Goal: Navigation & Orientation: Find specific page/section

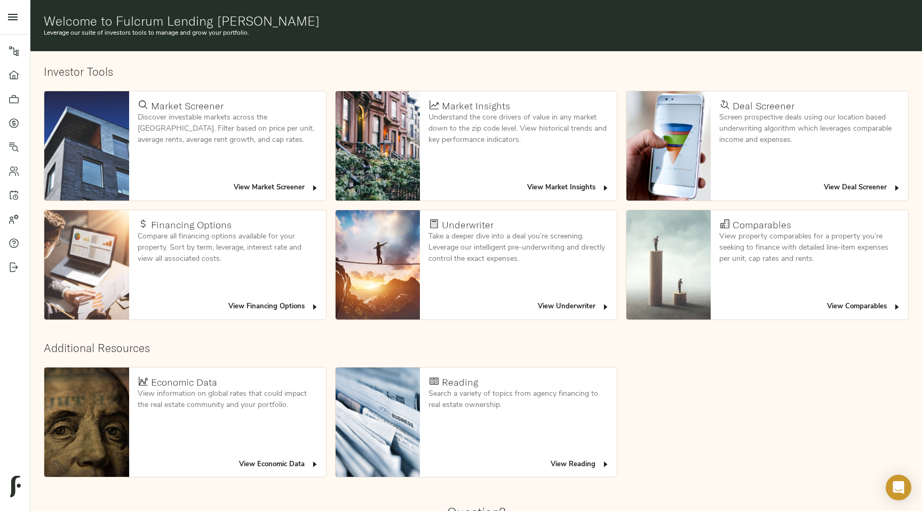
click at [877, 186] on span "View Deal Screener" at bounding box center [862, 188] width 77 height 12
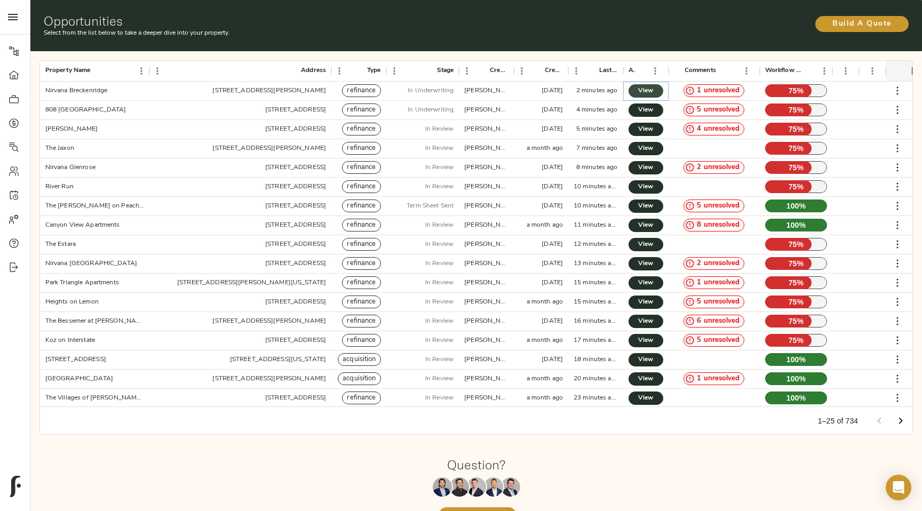
click at [642, 92] on span "View" at bounding box center [645, 90] width 13 height 11
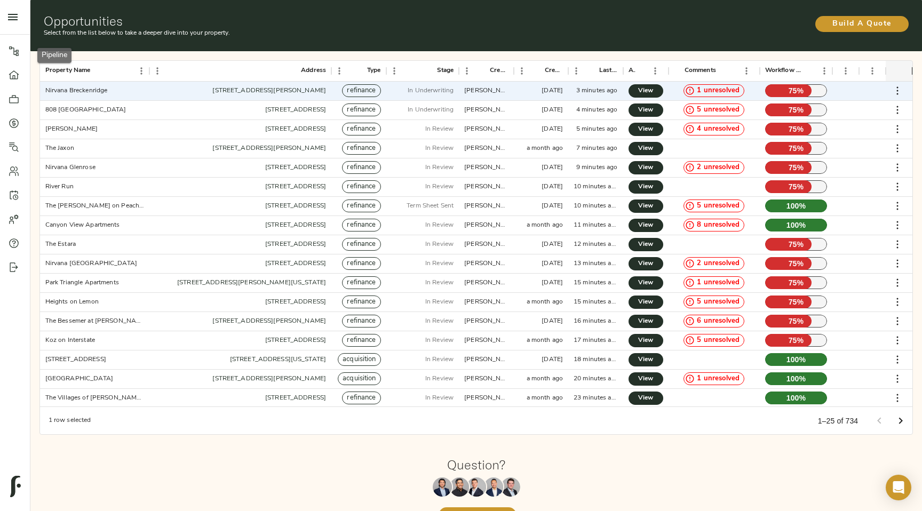
click at [15, 53] on icon at bounding box center [14, 51] width 11 height 11
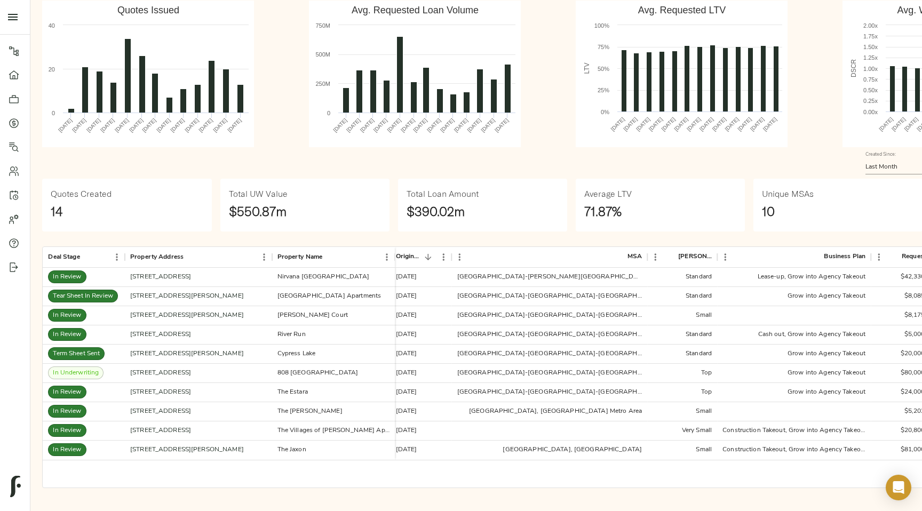
scroll to position [77, 0]
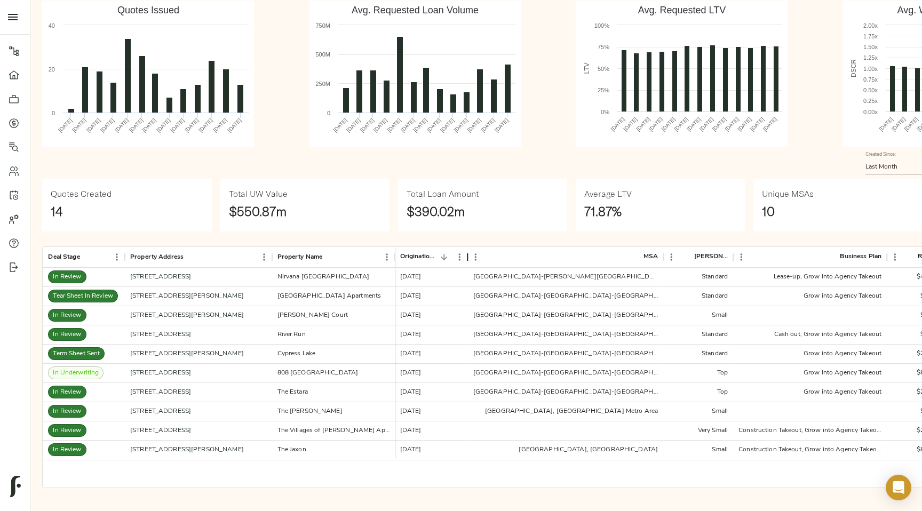
drag, startPoint x: 456, startPoint y: 261, endPoint x: 467, endPoint y: 261, distance: 11.7
click at [467, 261] on div "Origination Date" at bounding box center [467, 256] width 13 height 21
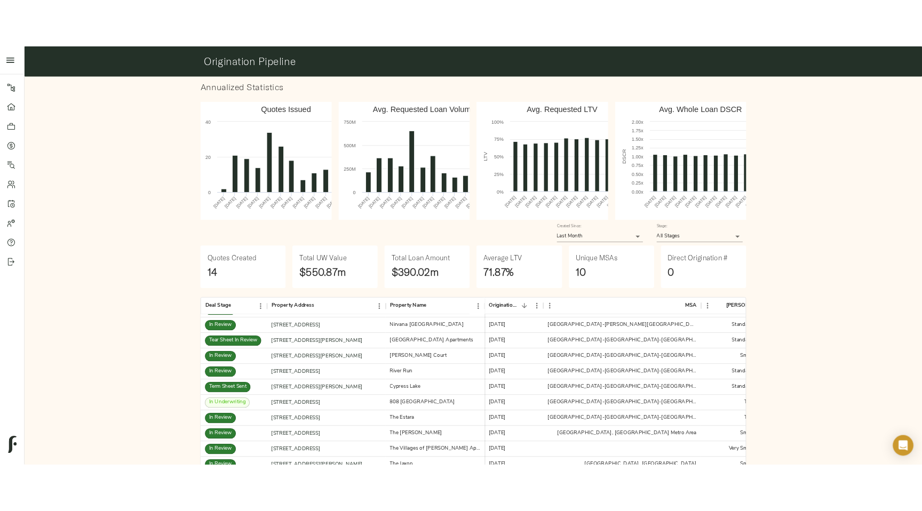
scroll to position [73, 0]
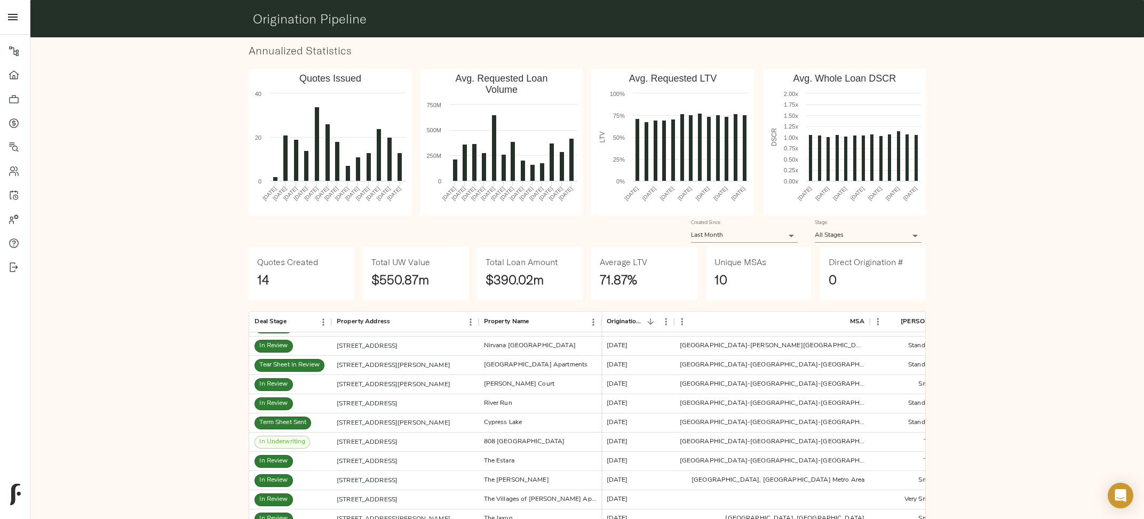
click at [909, 323] on div "Annualized Statistics Created with Highcharts 10.3.3 Quotes Issued Sep 2024 Oct…" at bounding box center [587, 300] width 1122 height 535
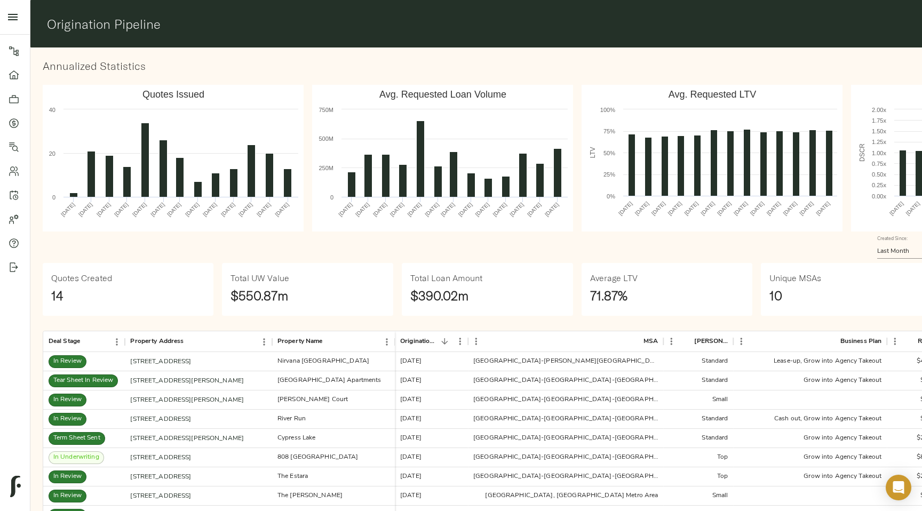
scroll to position [76, 0]
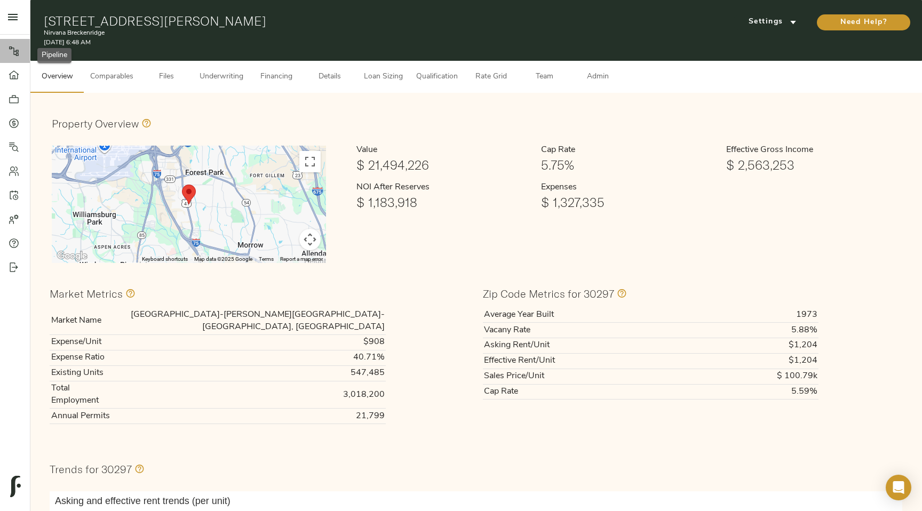
click at [20, 54] on div at bounding box center [19, 51] width 21 height 11
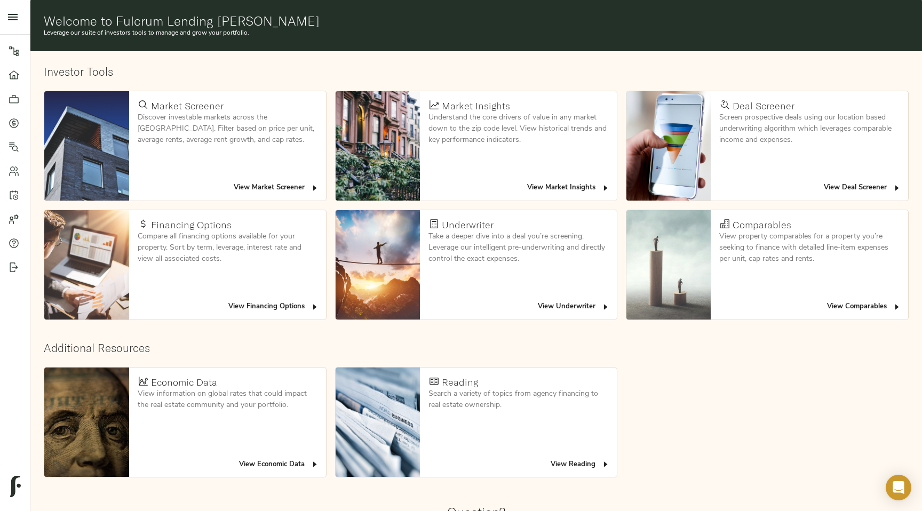
click at [10, 50] on icon at bounding box center [14, 51] width 11 height 11
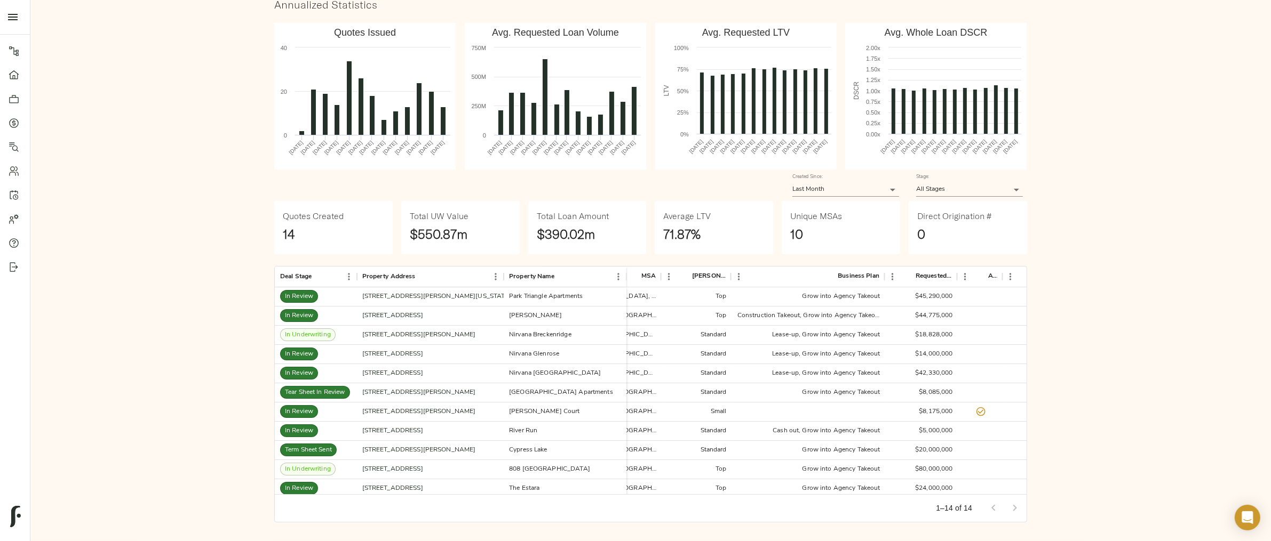
scroll to position [0, 222]
click at [131, 223] on div "Annualized Statistics Created with Highcharts 10.3.3 Quotes Issued [DATE] [DATE…" at bounding box center [650, 260] width 1249 height 549
